Goal: Task Accomplishment & Management: Use online tool/utility

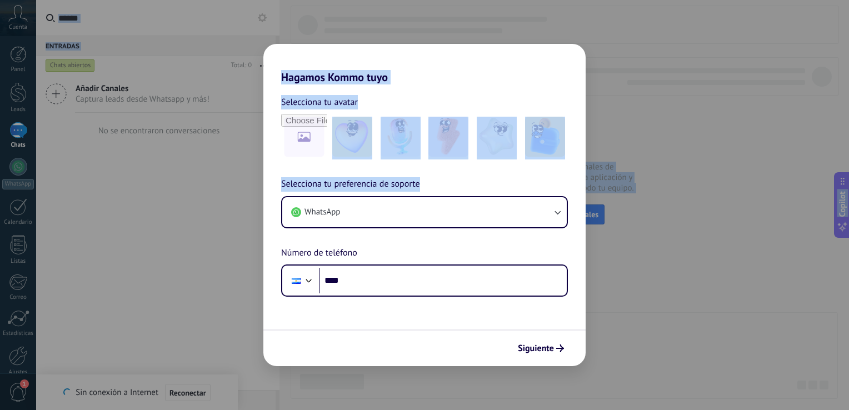
click at [431, 85] on div "Selecciona tu avatar Selecciona tu preferencia de soporte WhatsApp Número de te…" at bounding box center [424, 190] width 322 height 213
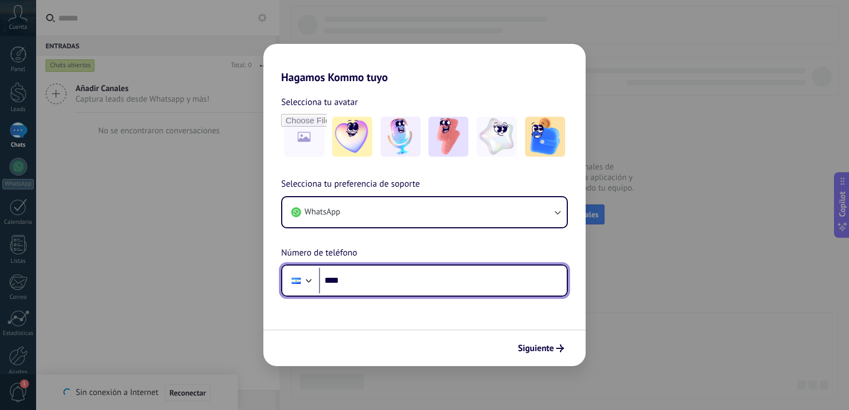
click at [365, 281] on input "****" at bounding box center [443, 281] width 248 height 26
type input "**********"
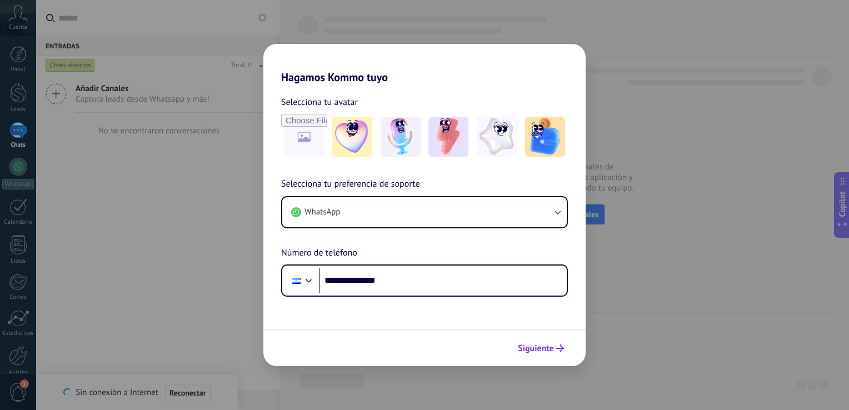
click at [538, 347] on span "Siguiente" at bounding box center [536, 349] width 36 height 8
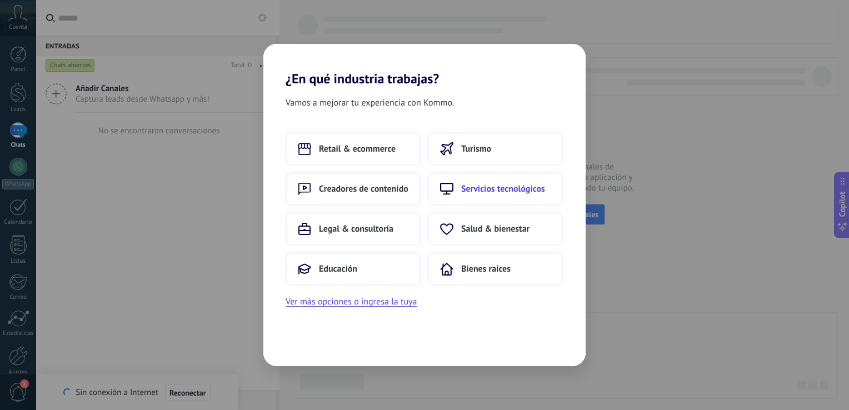
click at [502, 190] on span "Servicios tecnológicos" at bounding box center [503, 188] width 84 height 11
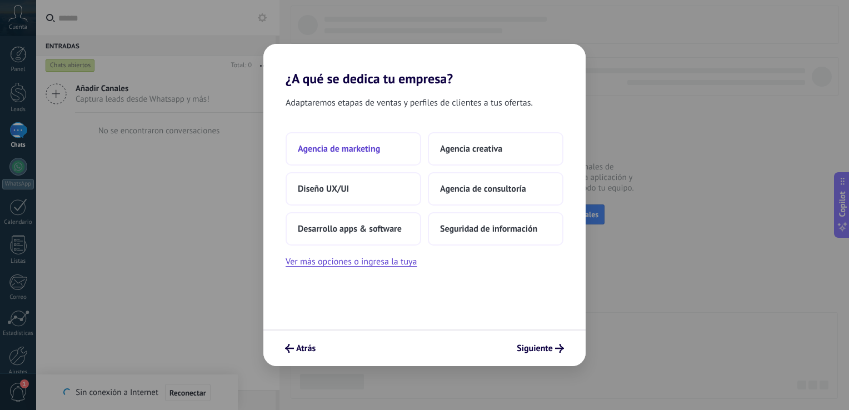
click at [359, 157] on button "Agencia de marketing" at bounding box center [354, 148] width 136 height 33
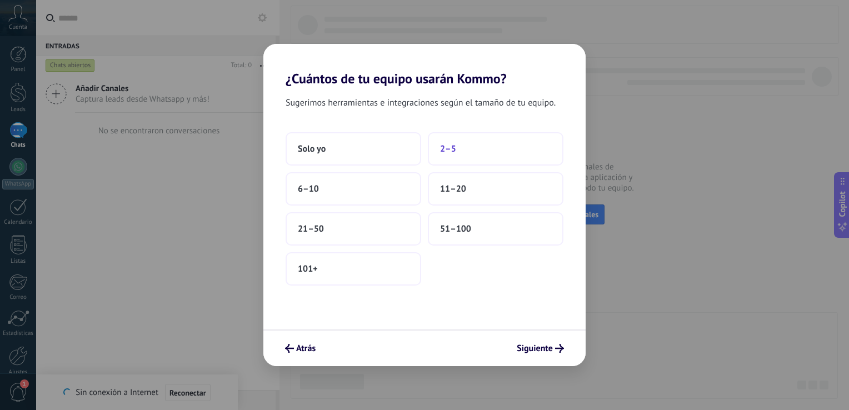
click at [454, 152] on span "2–5" at bounding box center [448, 148] width 16 height 11
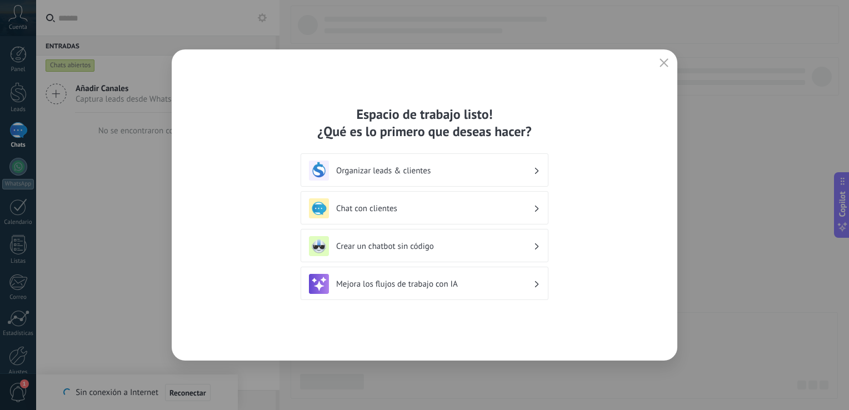
click at [407, 214] on div "Chat con clientes" at bounding box center [424, 208] width 231 height 20
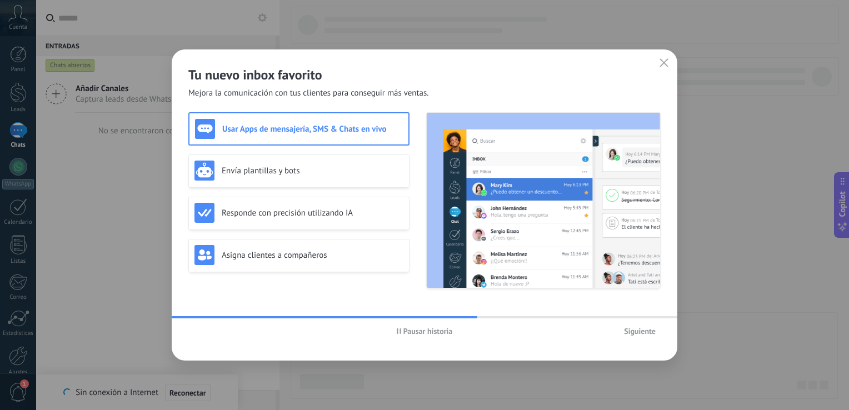
click at [644, 328] on span "Siguiente" at bounding box center [640, 331] width 32 height 8
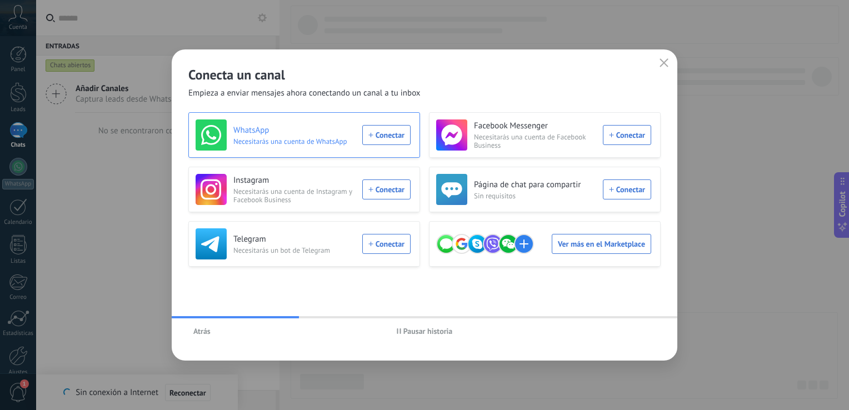
click at [390, 134] on div "WhatsApp Necesitarás una cuenta de WhatsApp Conectar" at bounding box center [303, 134] width 215 height 31
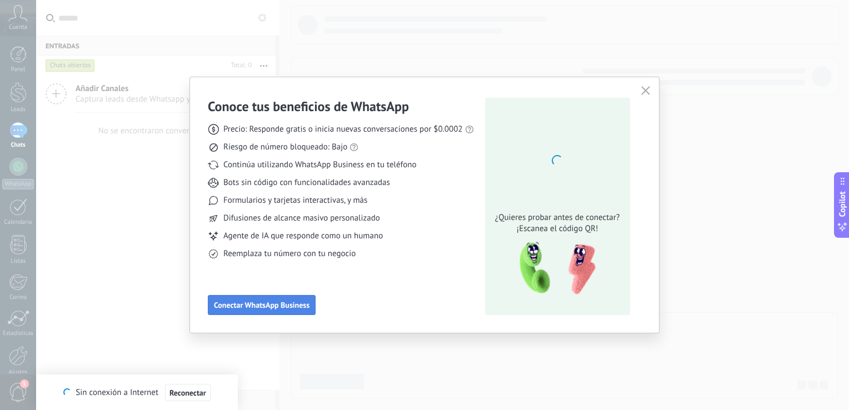
click at [292, 308] on span "Conectar WhatsApp Business" at bounding box center [262, 305] width 96 height 8
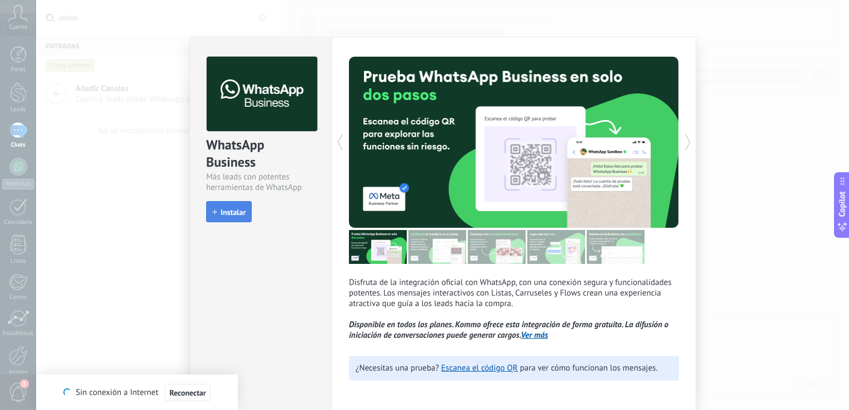
click at [246, 208] on button "Instalar" at bounding box center [229, 211] width 46 height 21
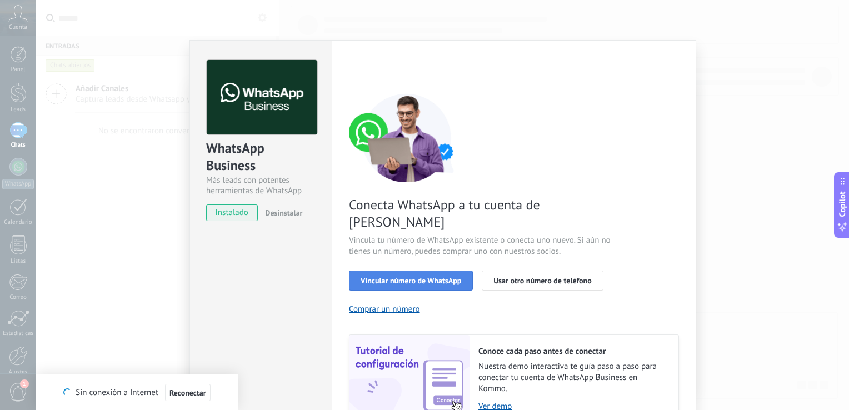
click at [431, 277] on span "Vincular número de WhatsApp" at bounding box center [411, 281] width 101 height 8
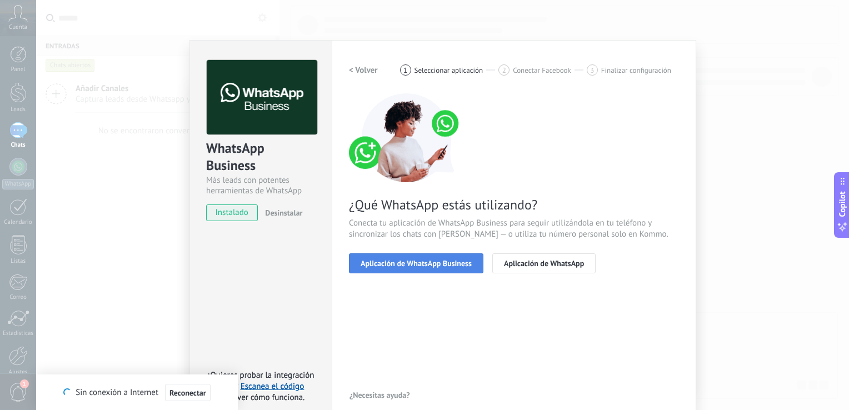
click at [448, 267] on span "Aplicación de WhatsApp Business" at bounding box center [416, 263] width 111 height 8
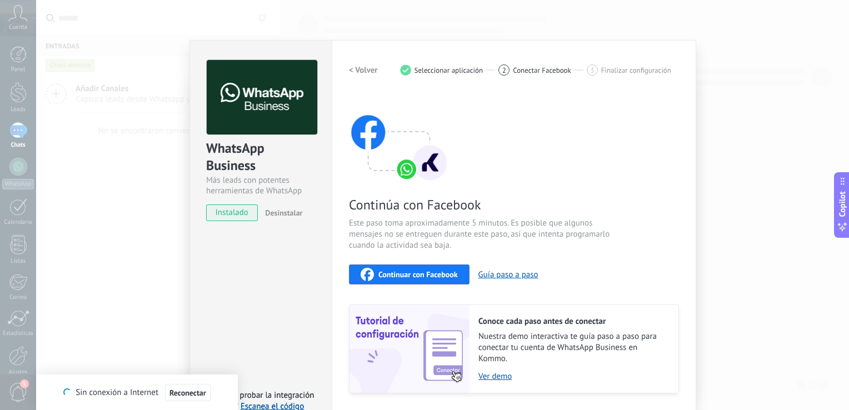
click at [436, 275] on span "Continuar con Facebook" at bounding box center [417, 275] width 79 height 8
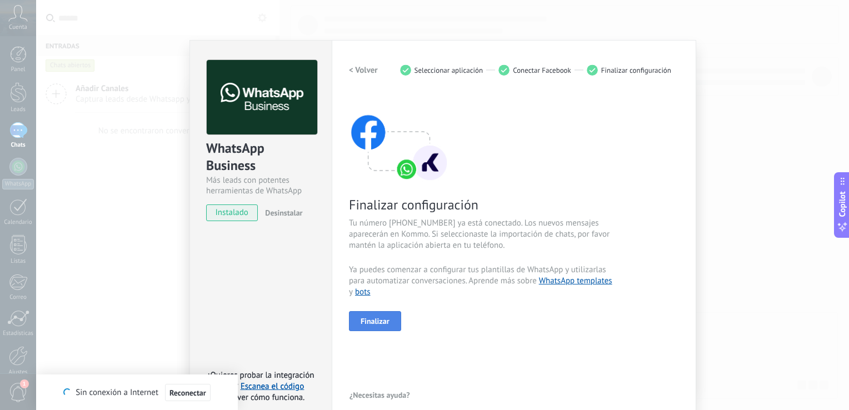
click at [391, 320] on button "Finalizar" at bounding box center [375, 321] width 52 height 20
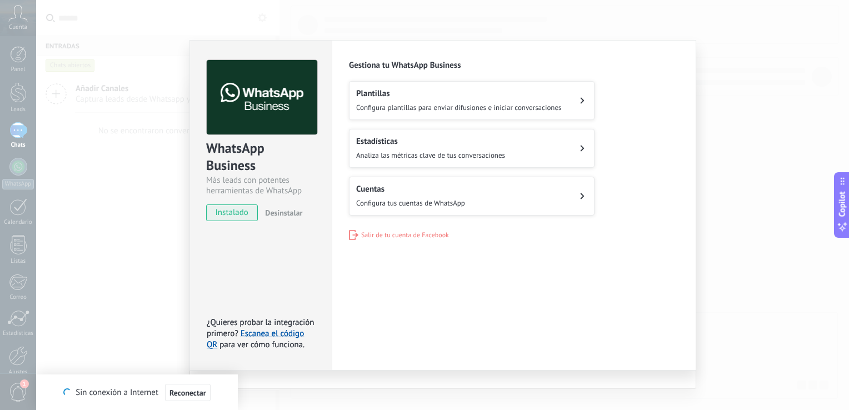
click at [385, 101] on div "Plantillas Configura plantillas para enviar difusiones e iniciar conversaciones" at bounding box center [459, 100] width 206 height 24
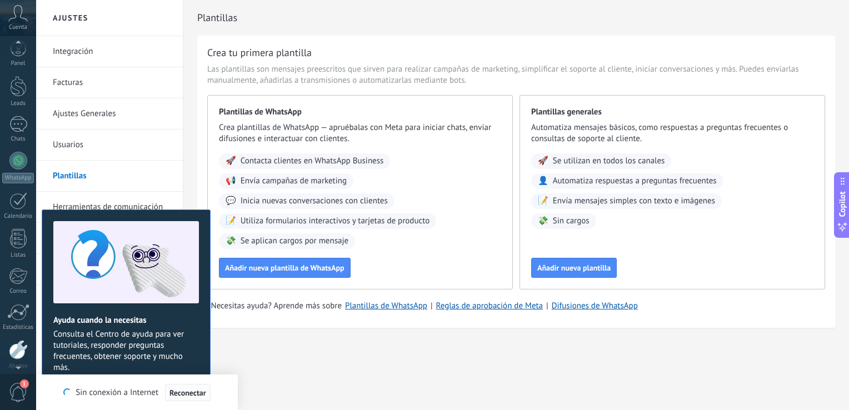
scroll to position [51, 0]
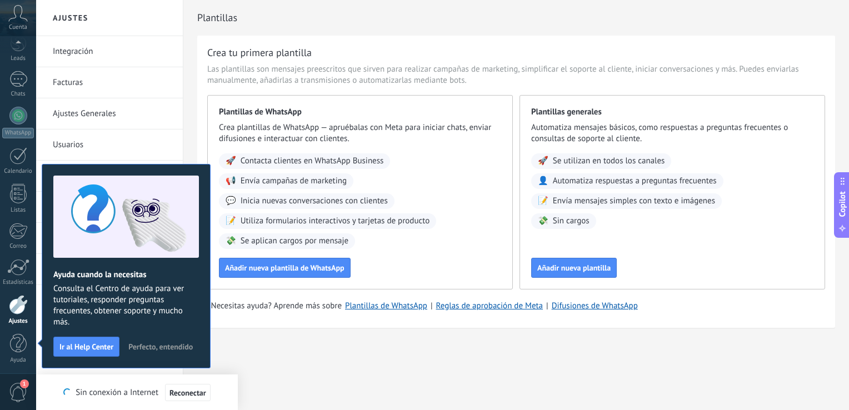
click at [165, 345] on span "Perfecto, entendido" at bounding box center [160, 347] width 64 height 8
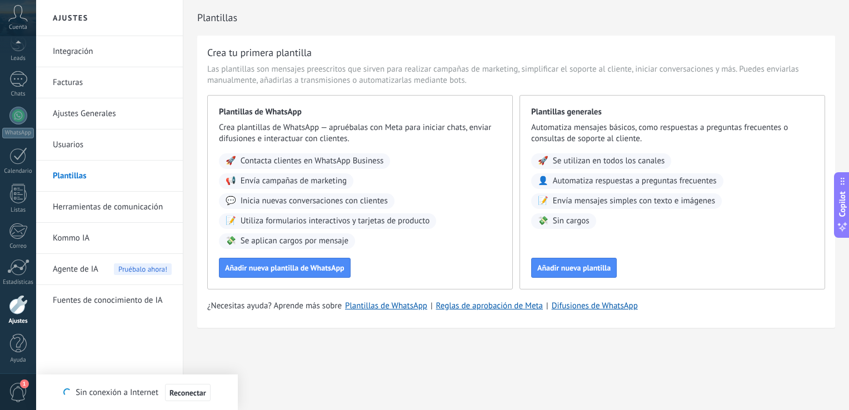
click at [74, 78] on link "Facturas" at bounding box center [112, 82] width 119 height 31
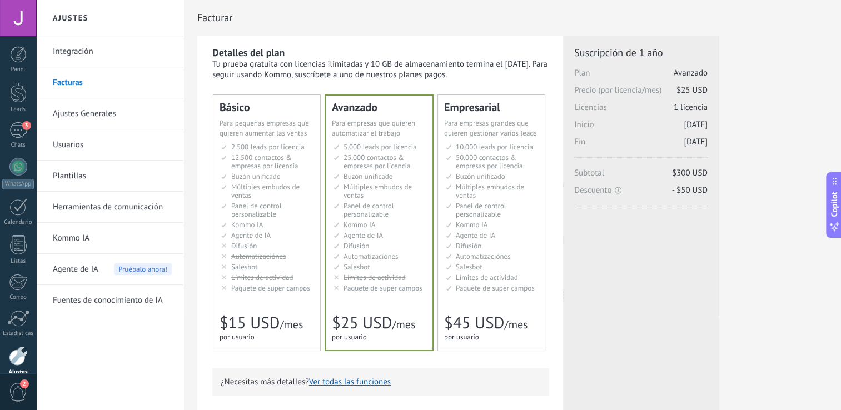
click at [282, 153] on span "12.500 contactos & empresas por licencia" at bounding box center [264, 162] width 67 height 18
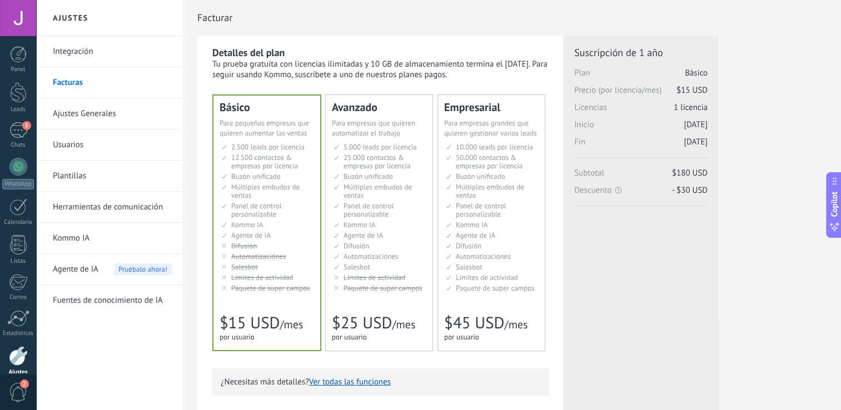
click at [126, 111] on link "Ajustes Generales" at bounding box center [112, 113] width 119 height 31
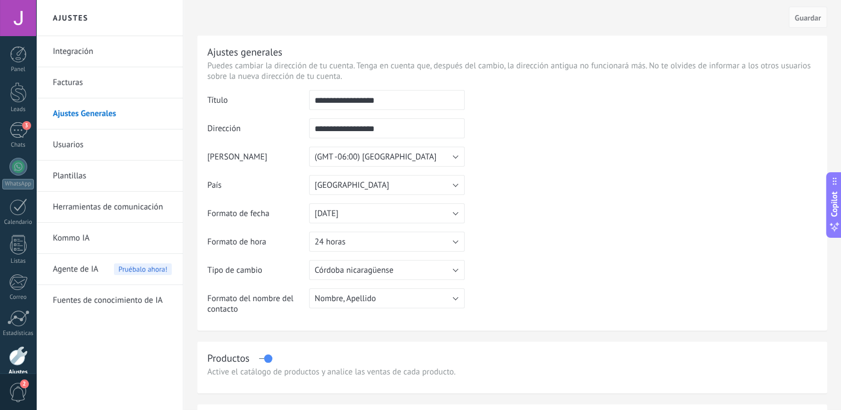
click at [139, 149] on link "Usuarios" at bounding box center [112, 144] width 119 height 31
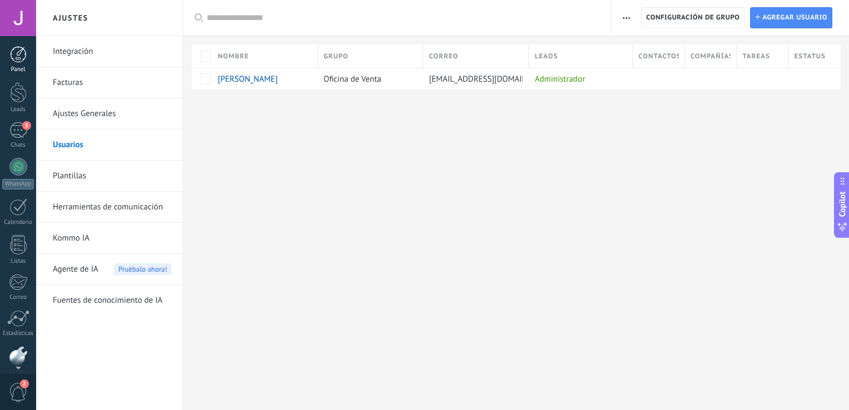
click at [15, 56] on div at bounding box center [18, 54] width 17 height 17
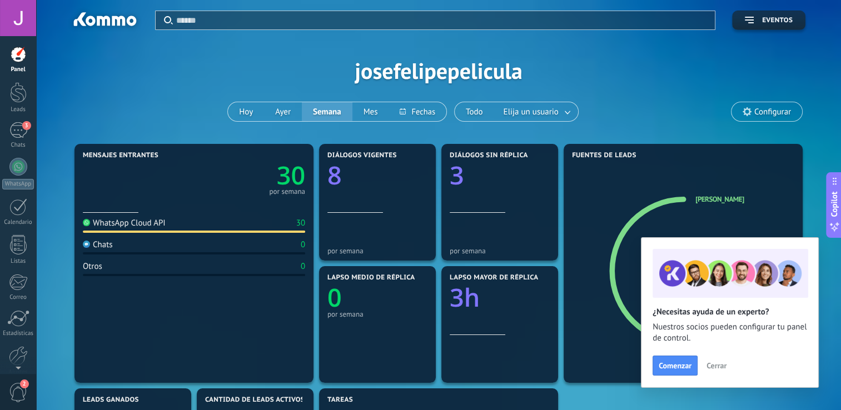
click at [23, 55] on div at bounding box center [18, 54] width 17 height 17
click at [16, 87] on div at bounding box center [18, 92] width 17 height 21
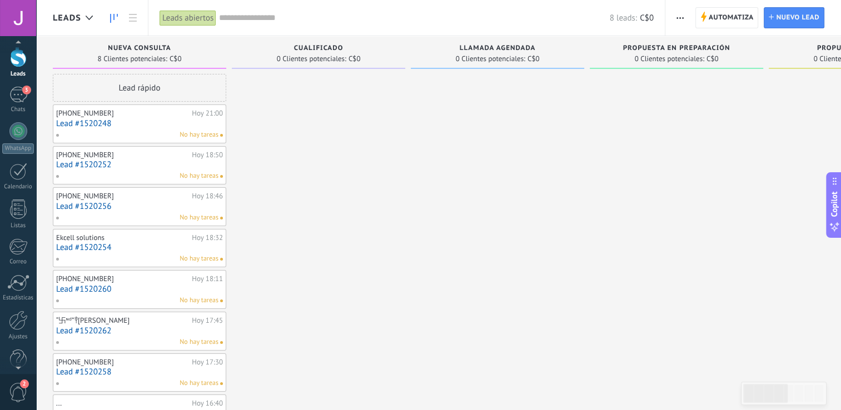
scroll to position [37, 0]
drag, startPoint x: 23, startPoint y: 137, endPoint x: 12, endPoint y: 128, distance: 14.7
click at [12, 128] on div at bounding box center [18, 130] width 18 height 18
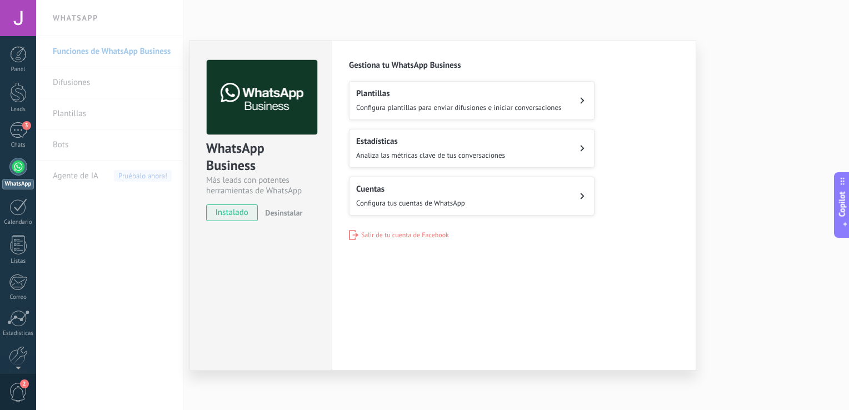
click at [464, 104] on span "Configura plantillas para enviar difusiones e iniciar conversaciones" at bounding box center [459, 107] width 206 height 9
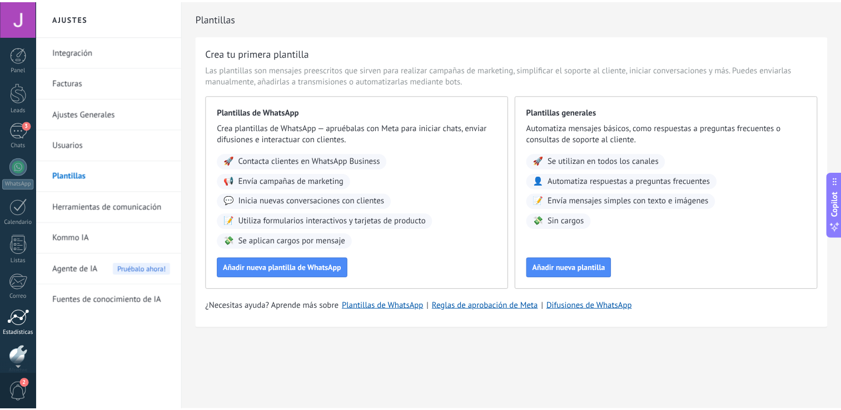
scroll to position [51, 0]
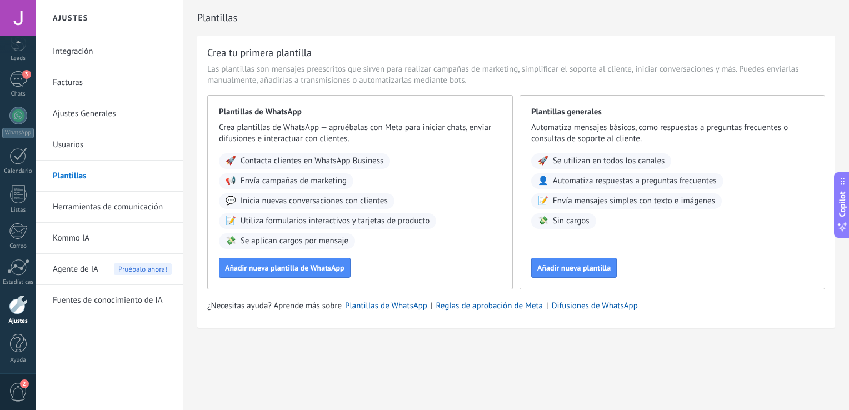
click at [19, 299] on div at bounding box center [18, 304] width 19 height 19
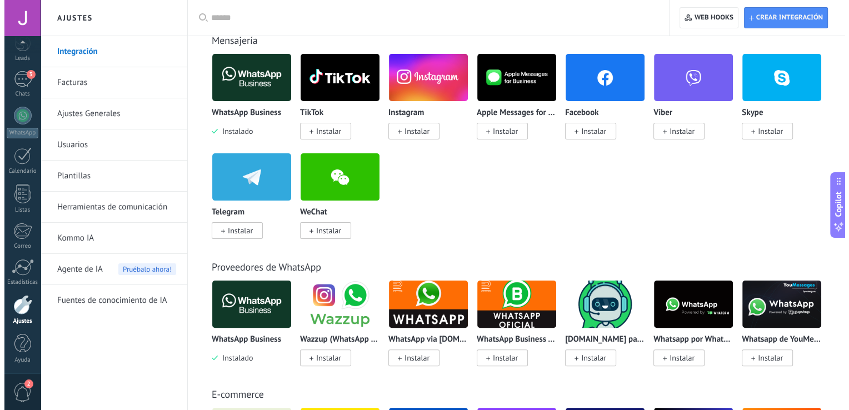
scroll to position [236, 0]
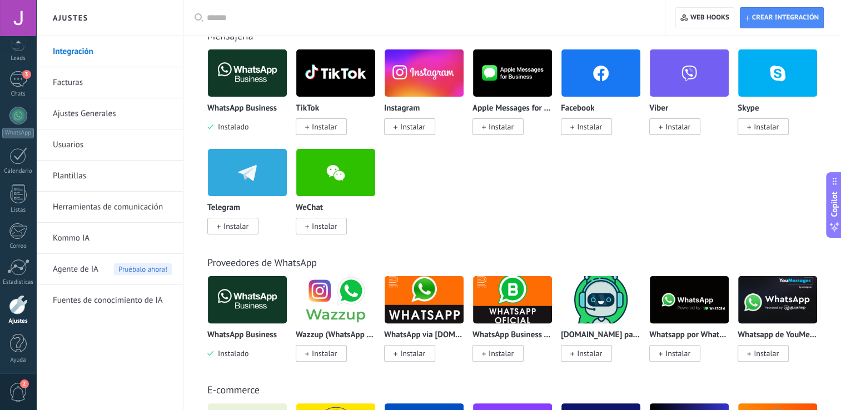
click at [243, 292] on img at bounding box center [247, 300] width 79 height 54
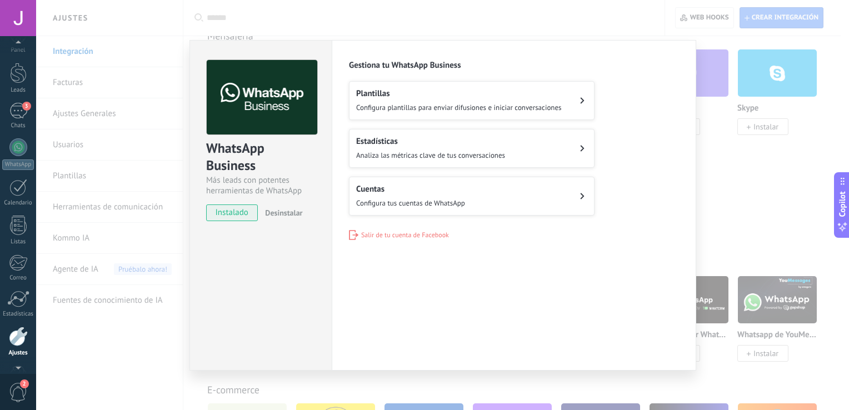
scroll to position [0, 0]
click at [24, 134] on div "3" at bounding box center [18, 130] width 18 height 16
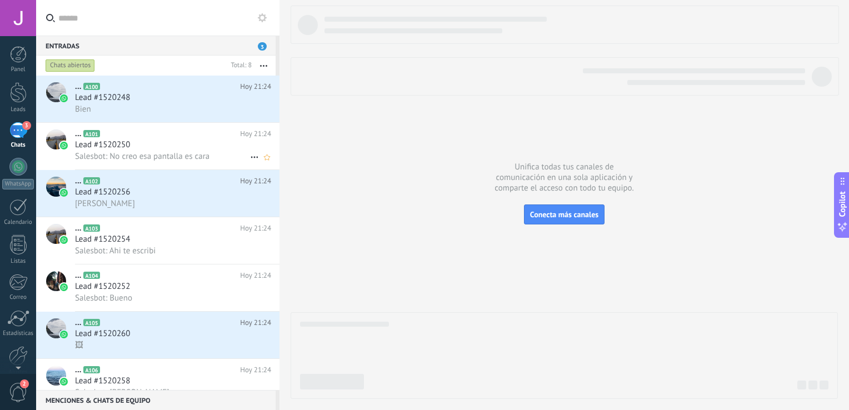
click at [113, 147] on span "Lead #1520250" at bounding box center [102, 144] width 55 height 11
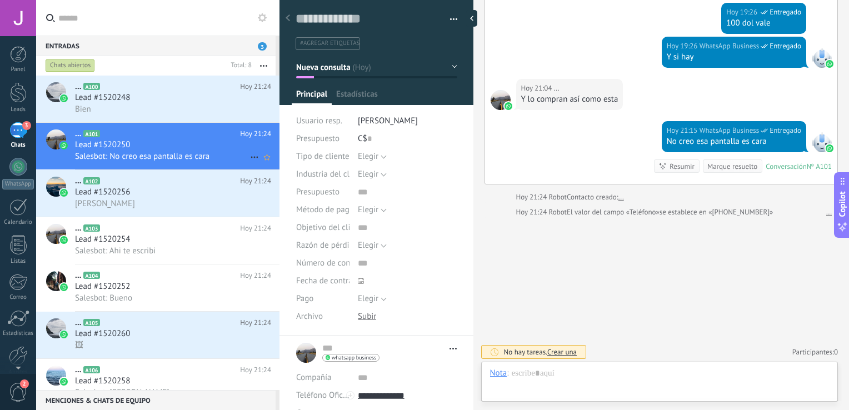
scroll to position [16, 0]
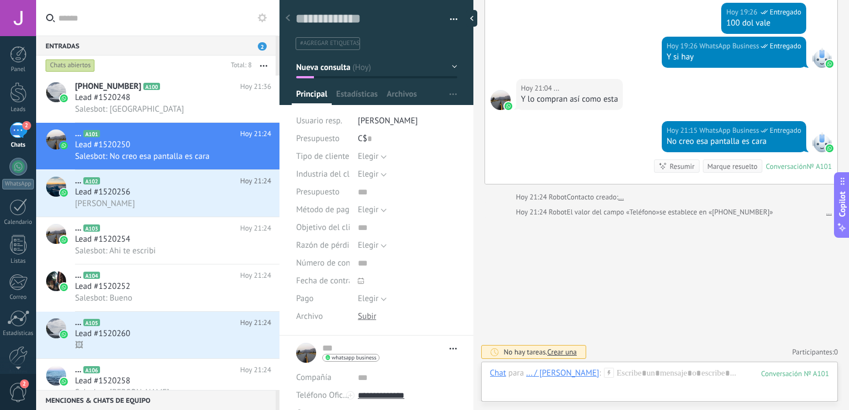
click at [529, 151] on div "Hoy 21:15 WhatsApp Business Entregado No creo esa pantalla es cara Conversación…" at bounding box center [661, 152] width 353 height 63
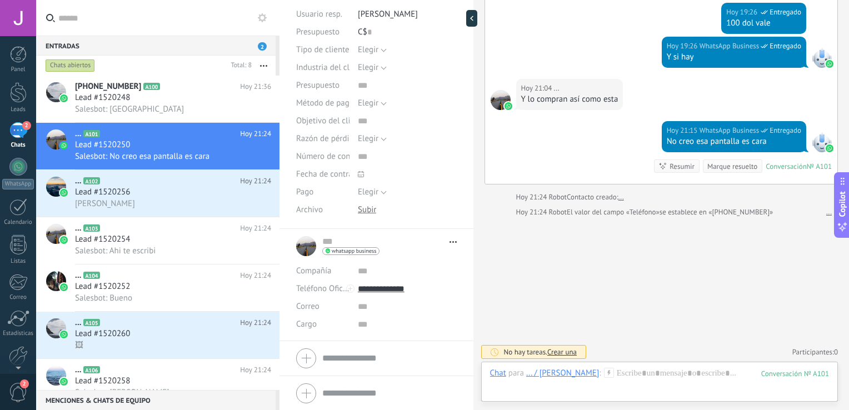
scroll to position [0, 0]
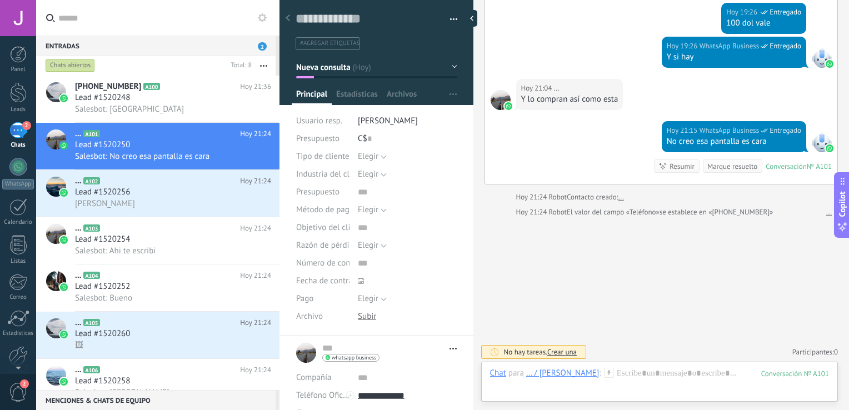
click at [287, 16] on icon at bounding box center [288, 17] width 4 height 7
click at [287, 16] on div "Unifica todas tus canales de comunicación en una sola aplicación y comparte el …" at bounding box center [564, 205] width 570 height 410
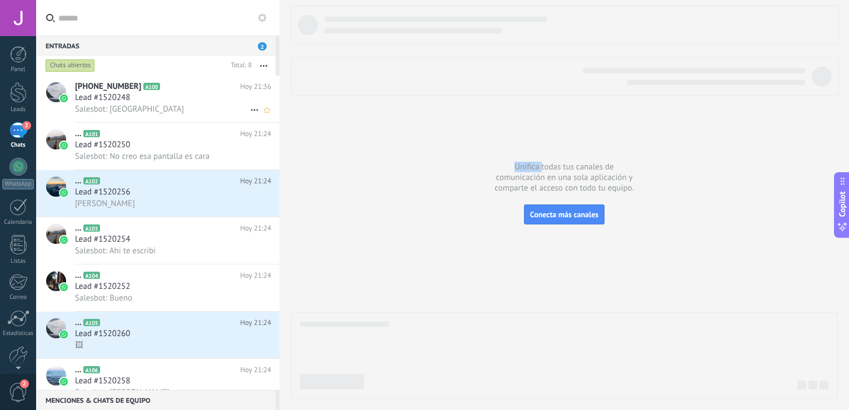
click at [169, 88] on h2 "+50586087138 A100" at bounding box center [157, 86] width 165 height 11
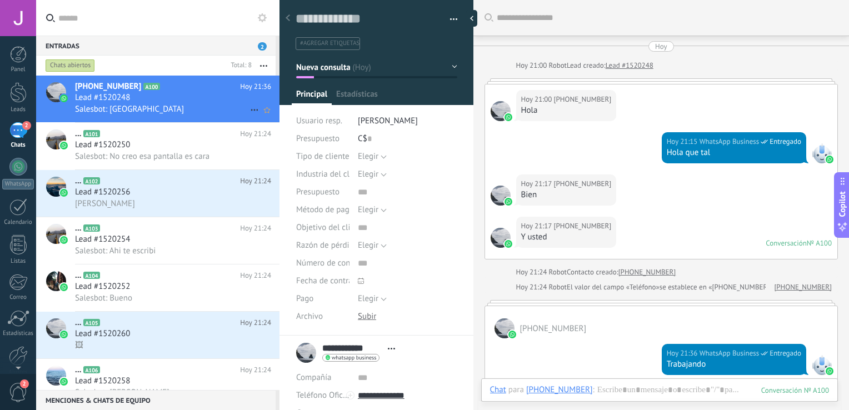
scroll to position [148, 0]
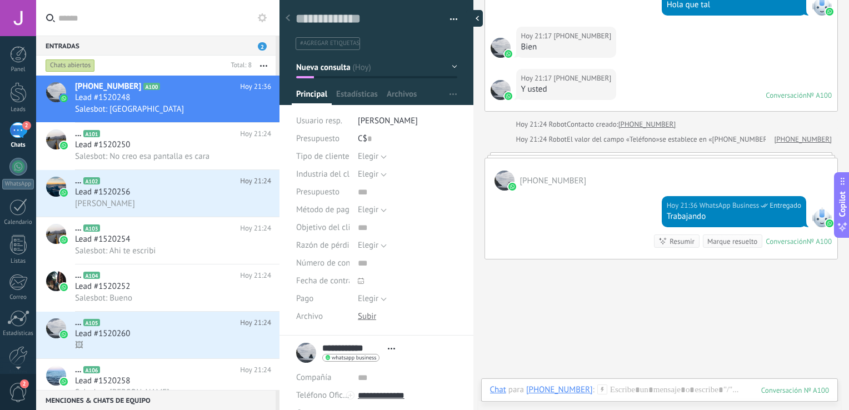
click at [475, 21] on div at bounding box center [474, 18] width 17 height 17
type textarea "**********"
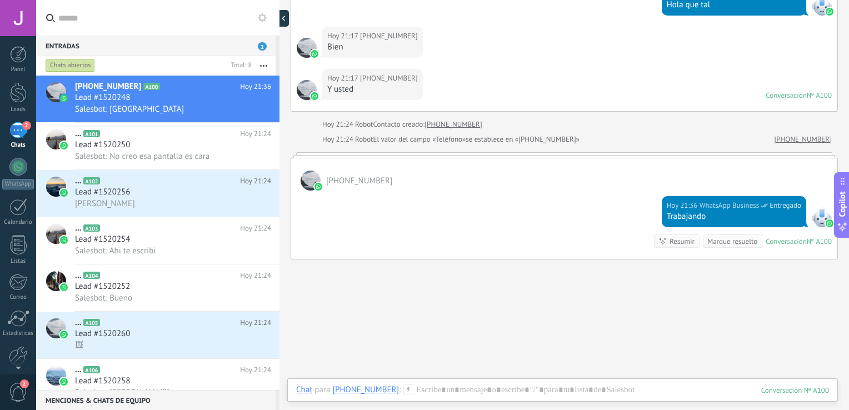
scroll to position [16, 0]
click at [264, 17] on use at bounding box center [262, 17] width 9 height 9
